Goal: Navigation & Orientation: Understand site structure

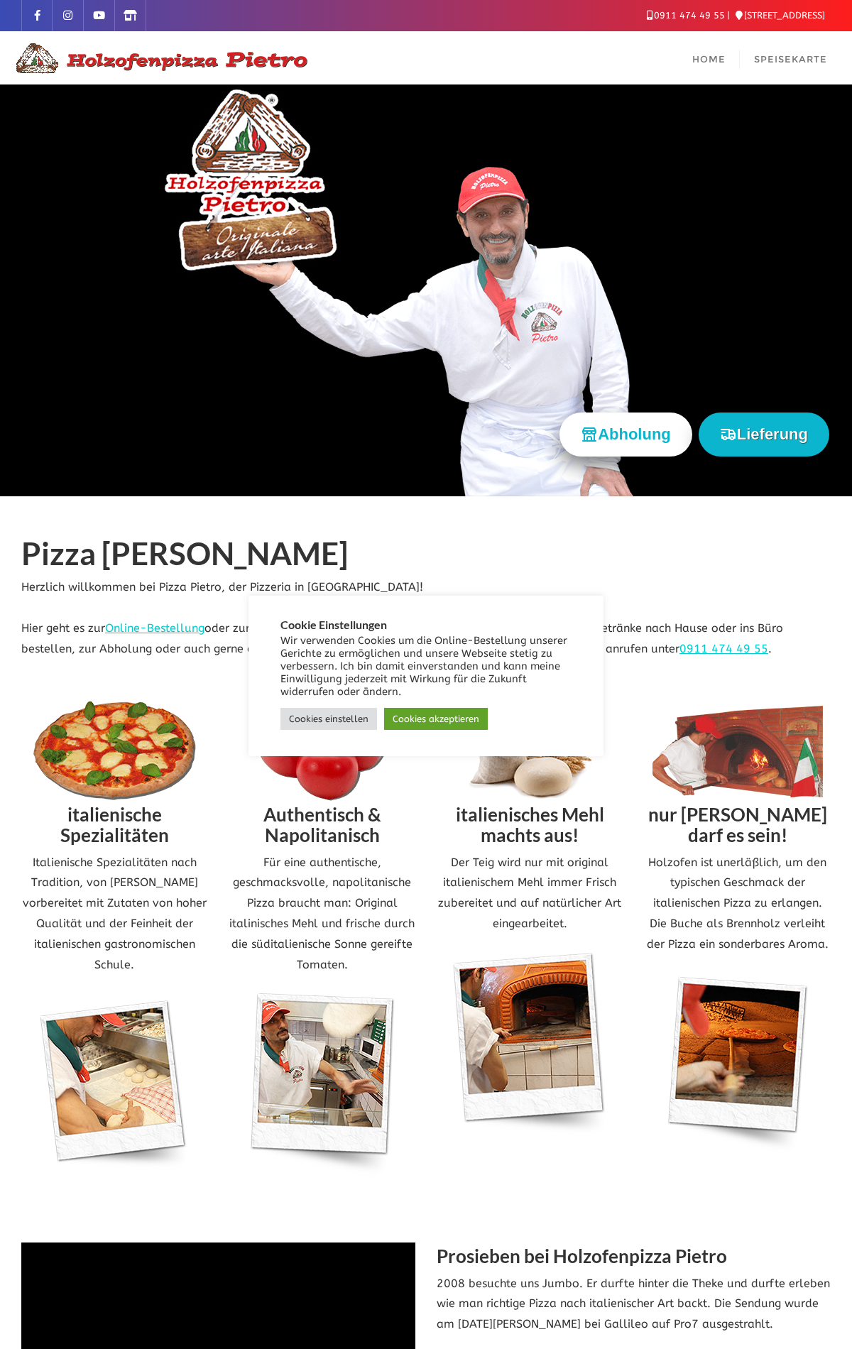
scroll to position [1974, 0]
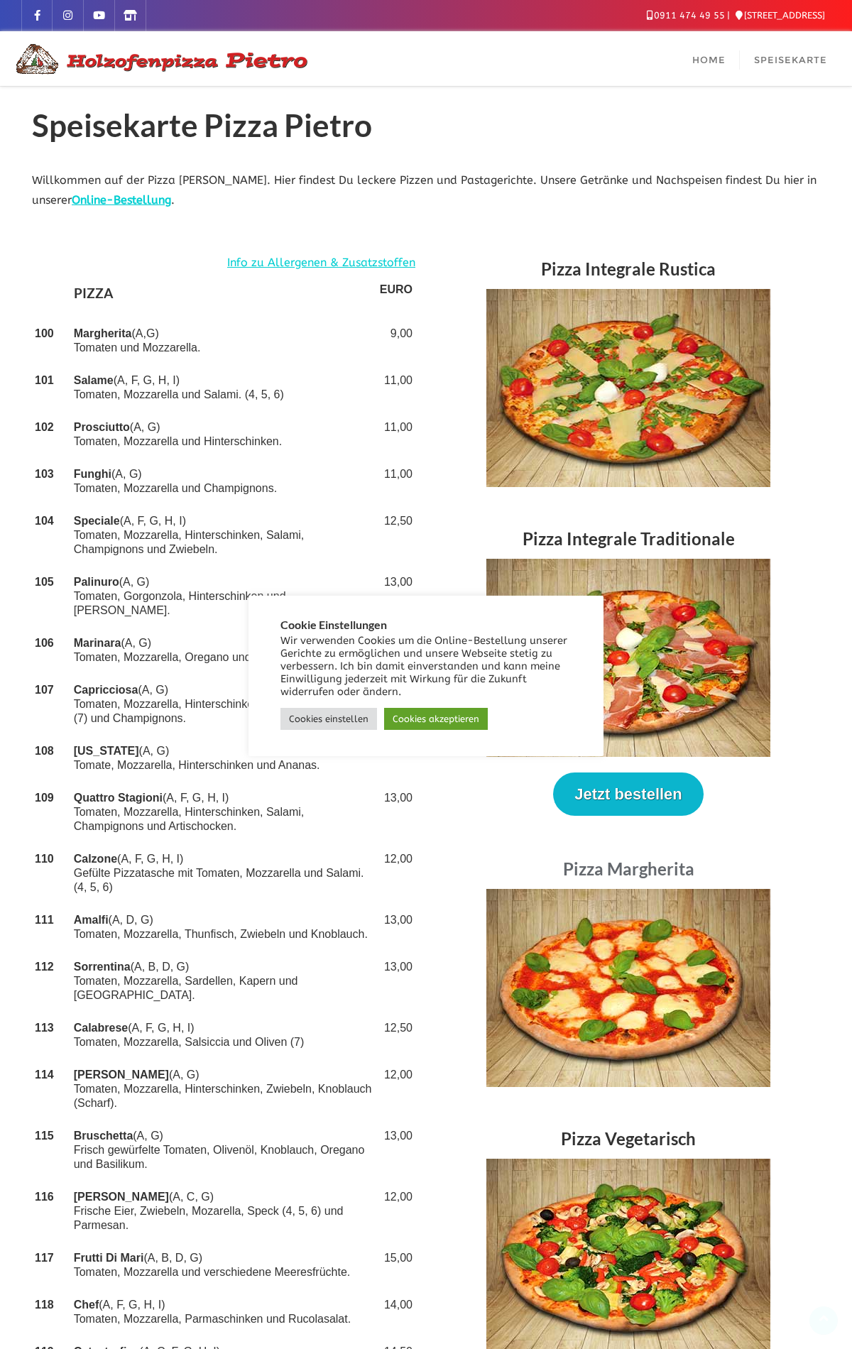
scroll to position [2493, 0]
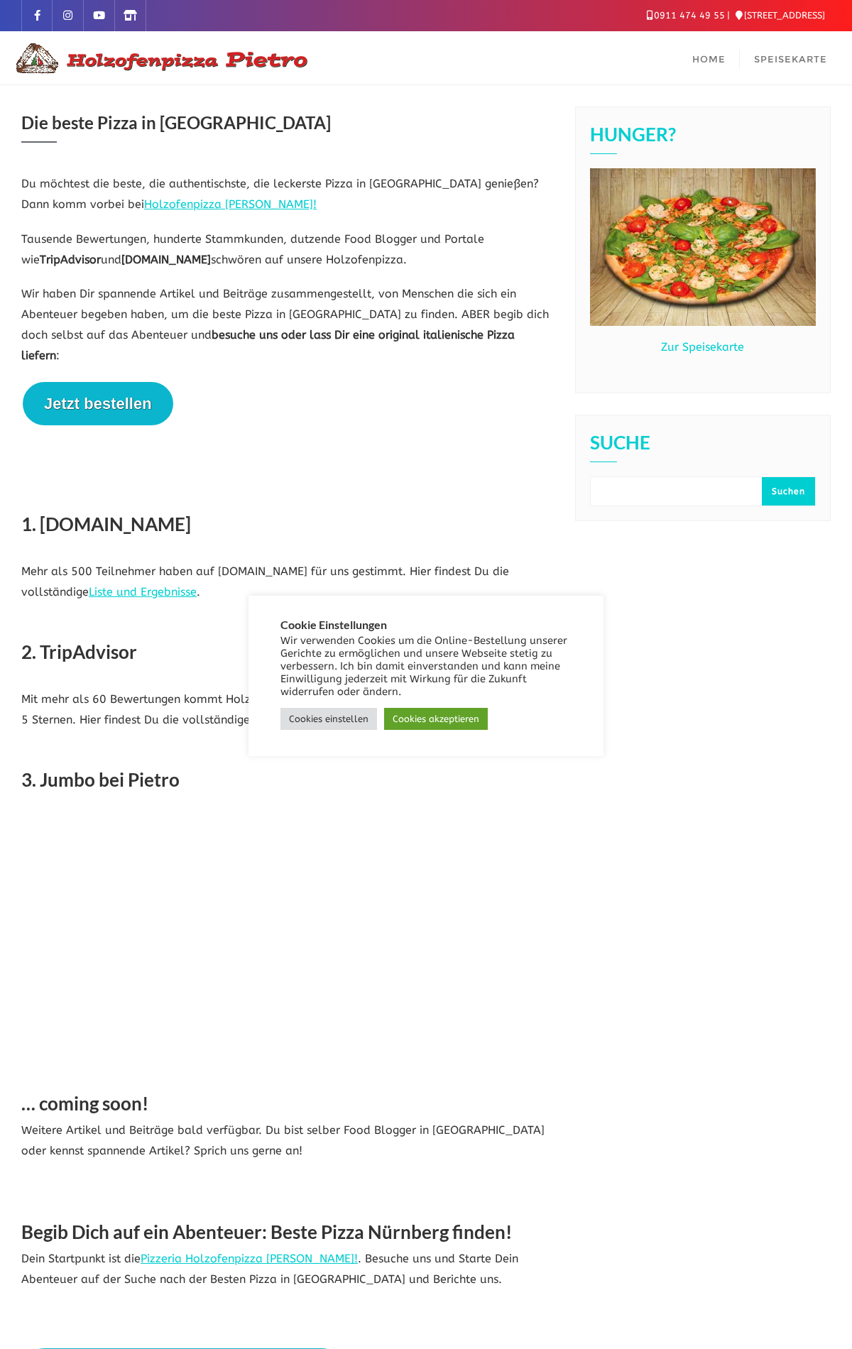
scroll to position [236, 0]
